Goal: Task Accomplishment & Management: Use online tool/utility

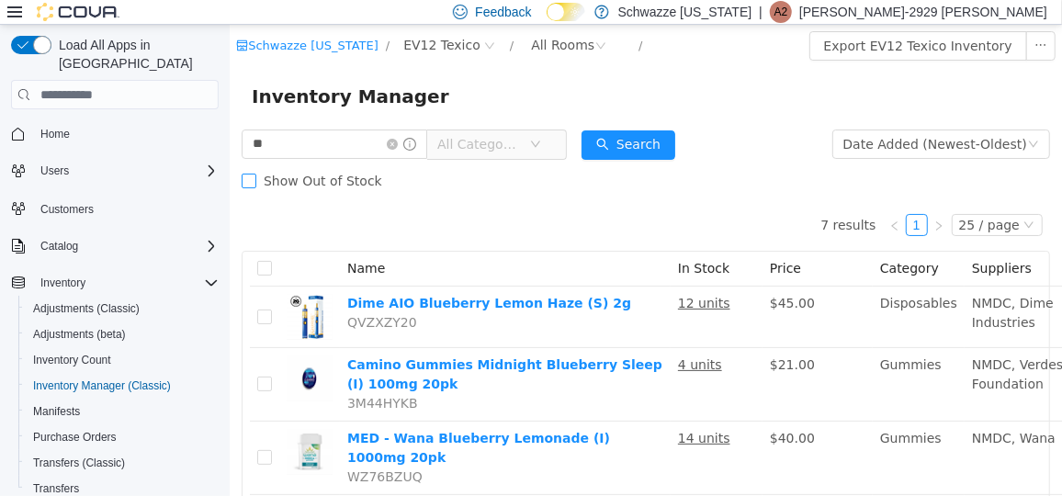
type input "*"
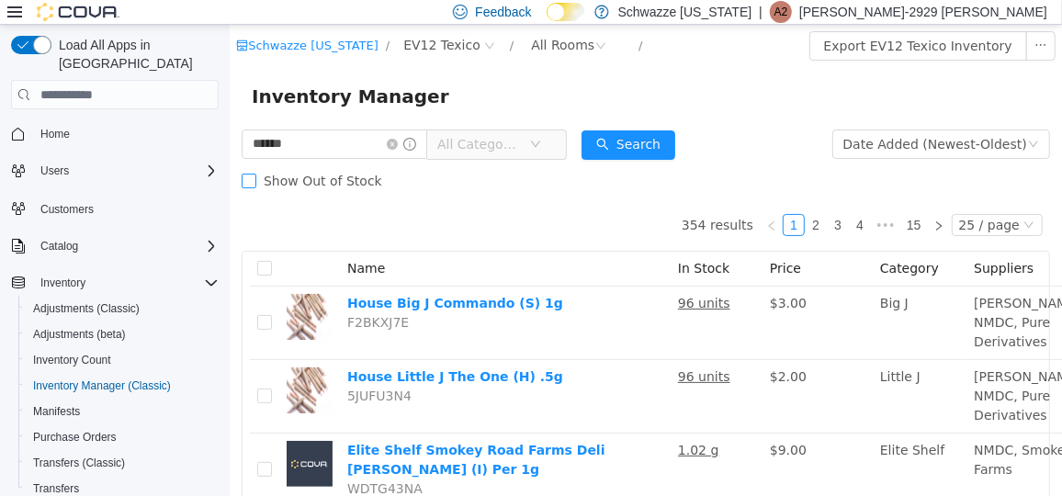
type input "******"
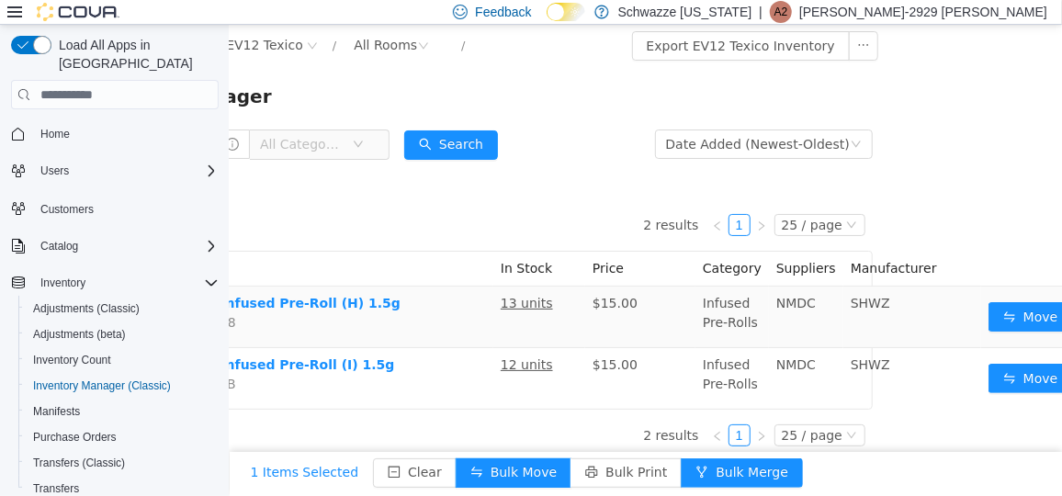
scroll to position [0, 219]
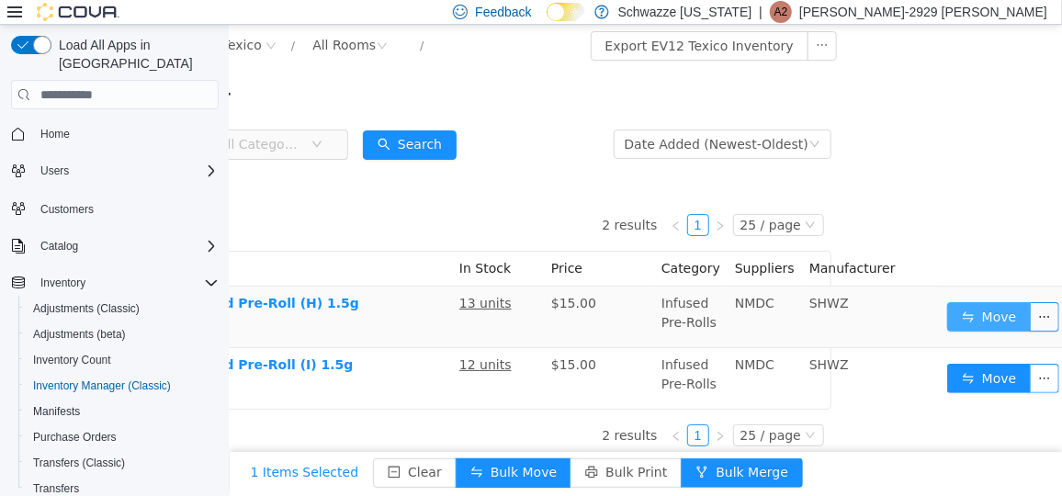
click at [951, 315] on button "Move" at bounding box center [988, 315] width 85 height 29
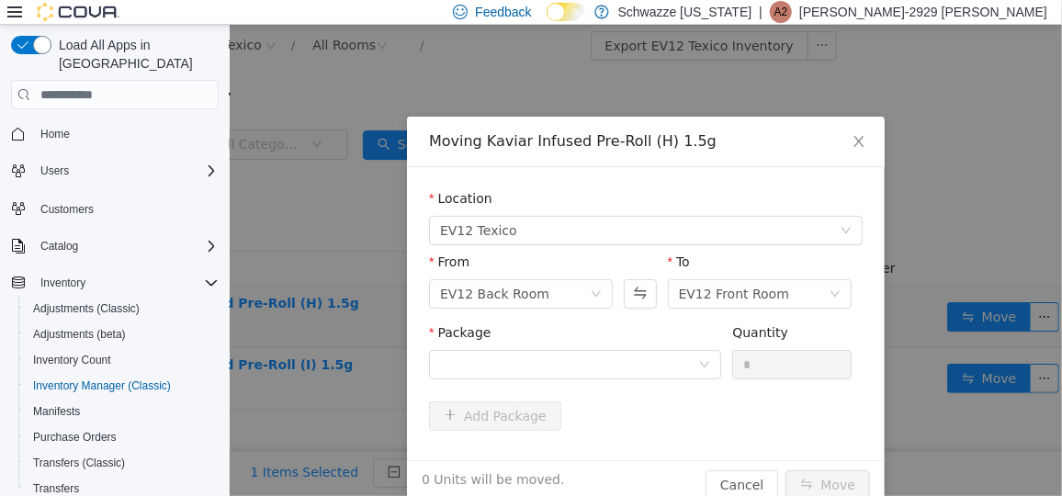
click at [556, 347] on div "Package" at bounding box center [574, 336] width 292 height 27
click at [557, 352] on div at bounding box center [568, 364] width 258 height 28
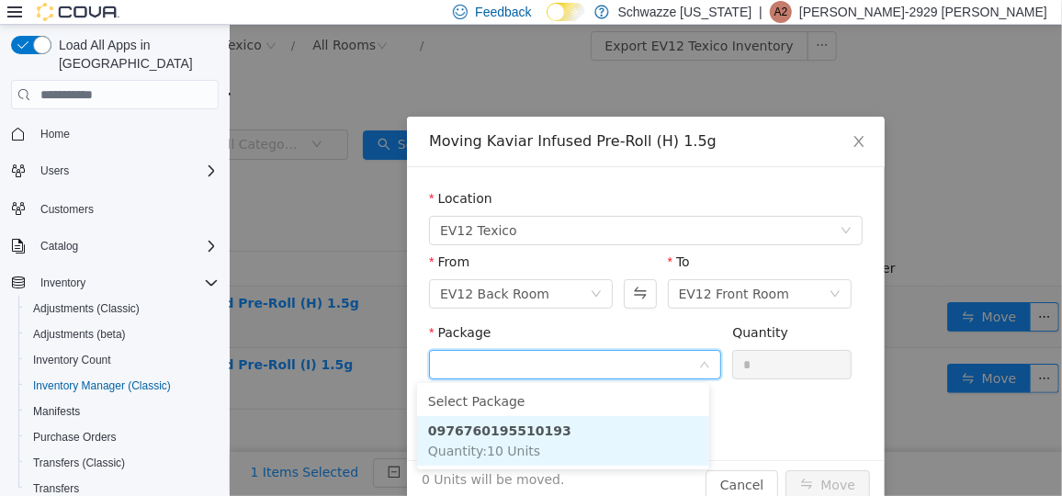
click at [547, 447] on li "0976760195510193 Quantity : 10 Units" at bounding box center [562, 440] width 292 height 50
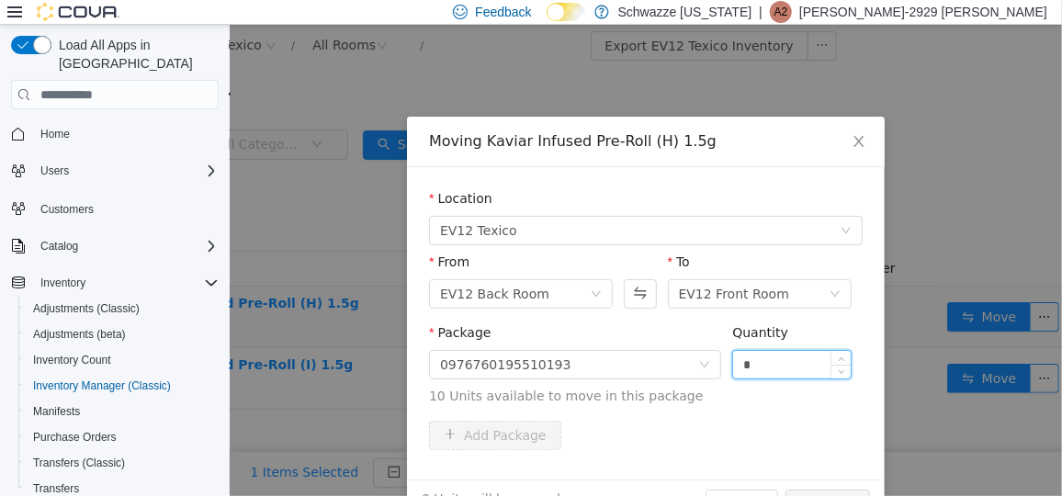
click at [771, 359] on input "*" at bounding box center [791, 364] width 118 height 28
type input "**"
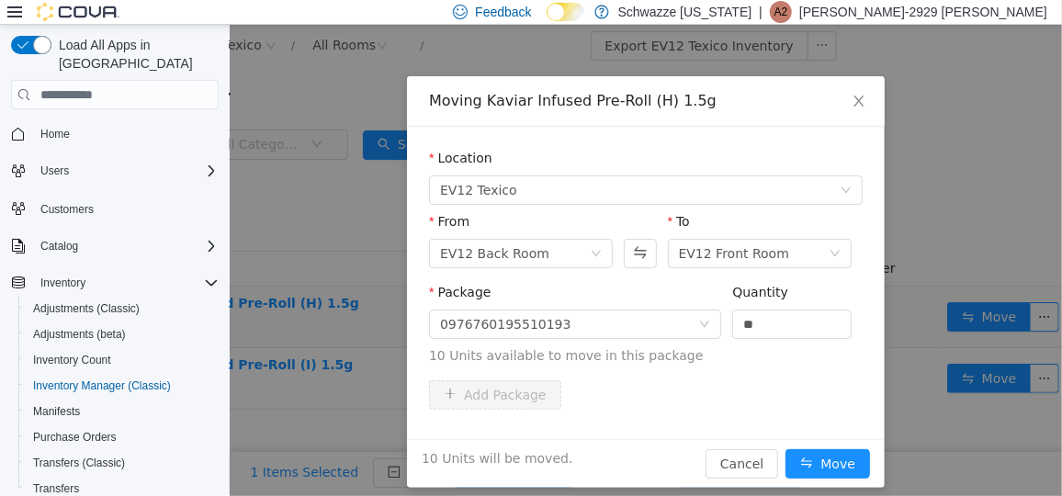
scroll to position [66, 0]
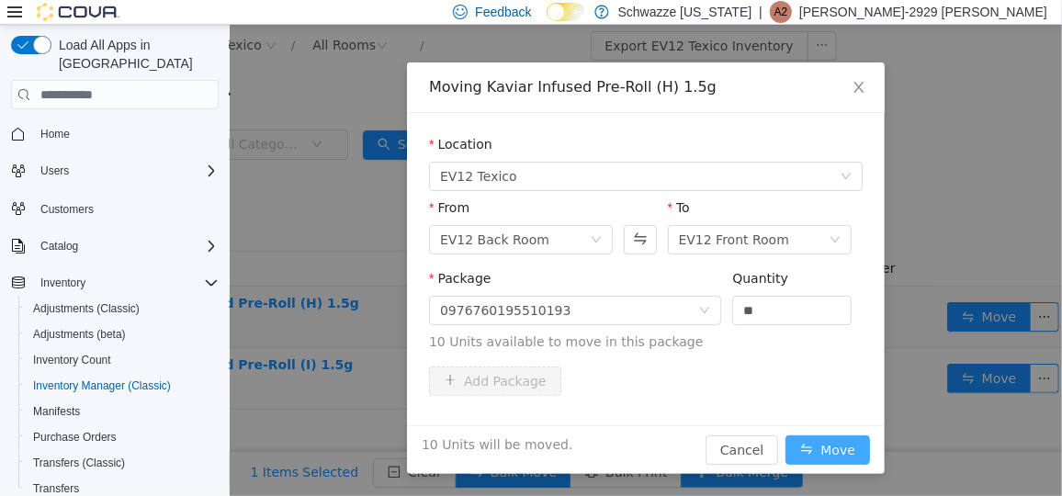
click at [806, 446] on button "Move" at bounding box center [827, 449] width 85 height 29
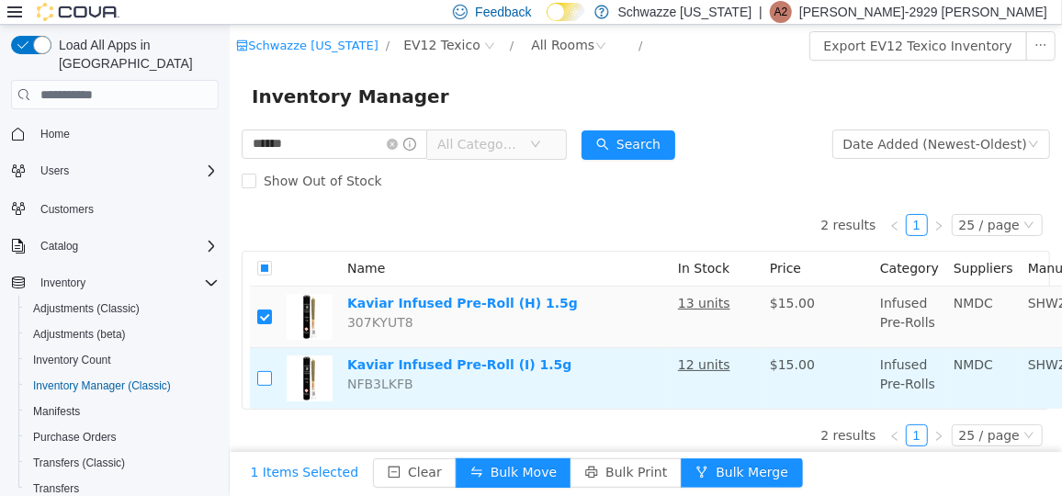
click at [262, 385] on label at bounding box center [263, 377] width 15 height 19
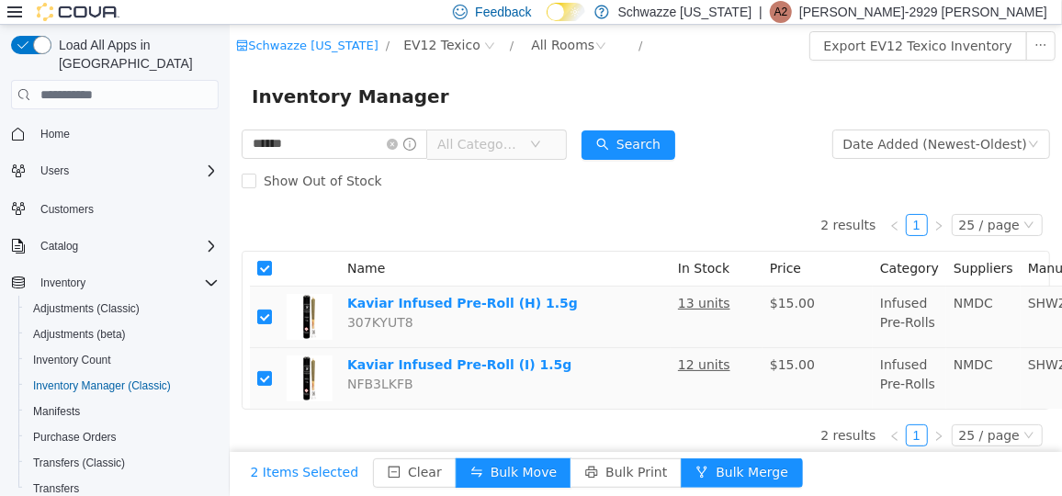
click at [253, 315] on td at bounding box center [263, 317] width 29 height 62
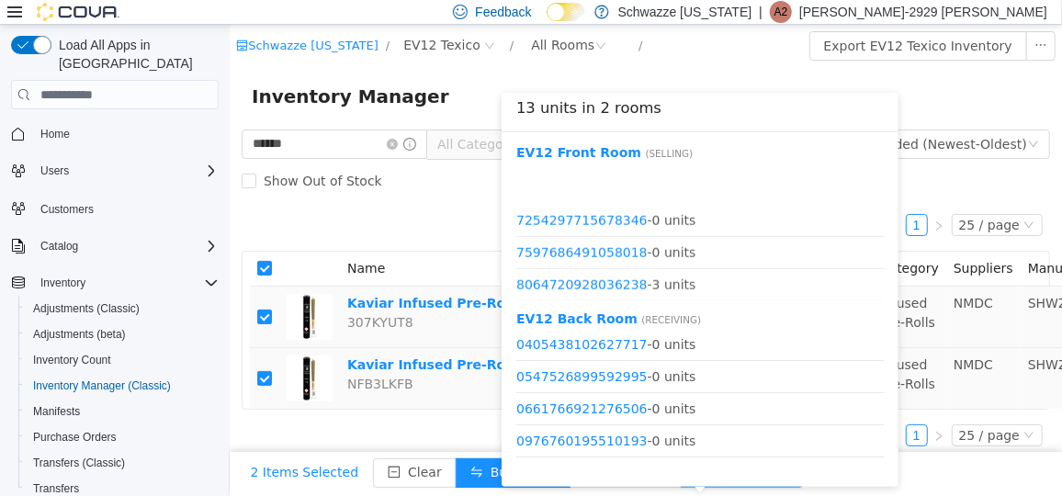
scroll to position [923, 0]
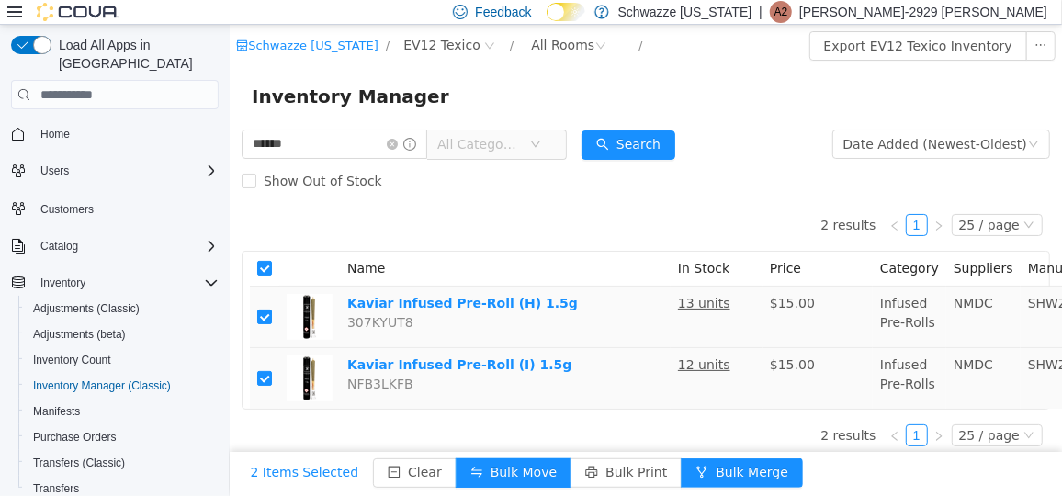
click at [680, 81] on div "Inventory Manager" at bounding box center [645, 95] width 788 height 29
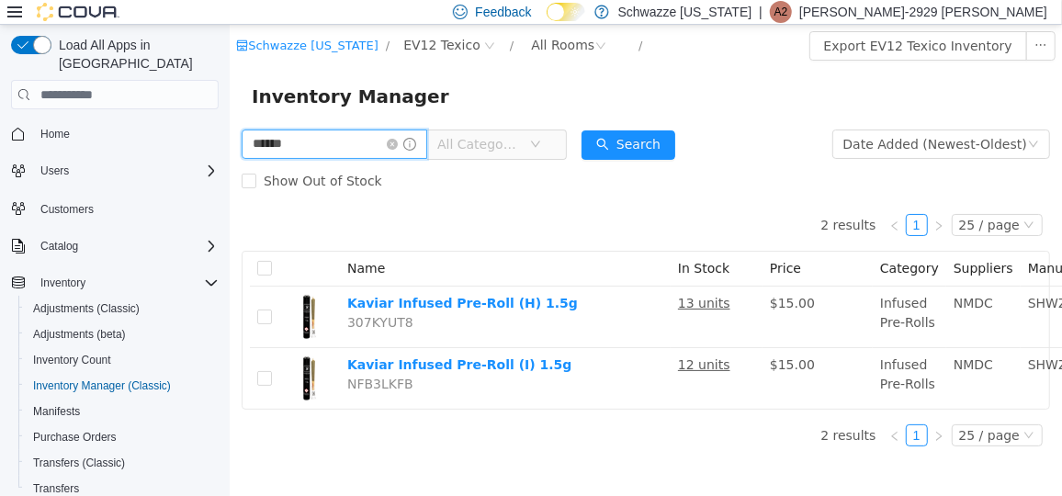
click at [362, 141] on input "******" at bounding box center [334, 143] width 186 height 29
type input "*"
